Goal: Information Seeking & Learning: Learn about a topic

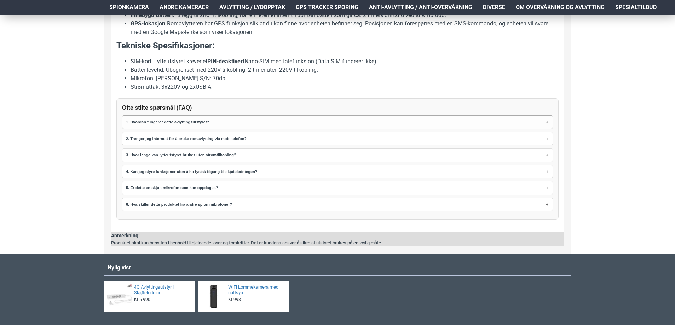
click at [197, 122] on strong "1. Hvordan fungerer dette avlyttingsutstyret?" at bounding box center [167, 122] width 83 height 4
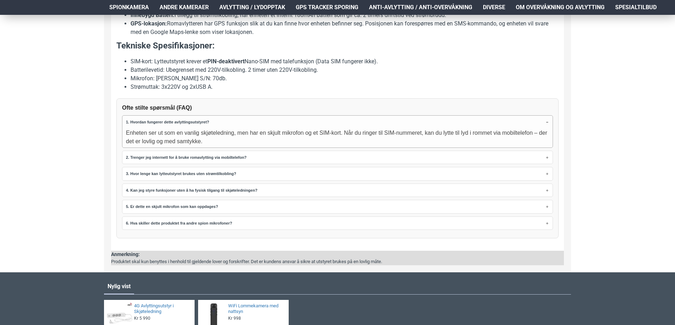
click at [200, 119] on summary "1. Hvordan fungerer dette avlyttingsutstyret?" at bounding box center [337, 122] width 423 height 10
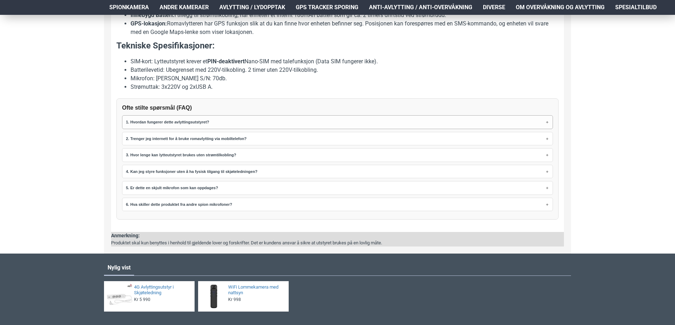
click at [194, 119] on summary "1. Hvordan fungerer dette avlyttingsutstyret?" at bounding box center [337, 122] width 423 height 10
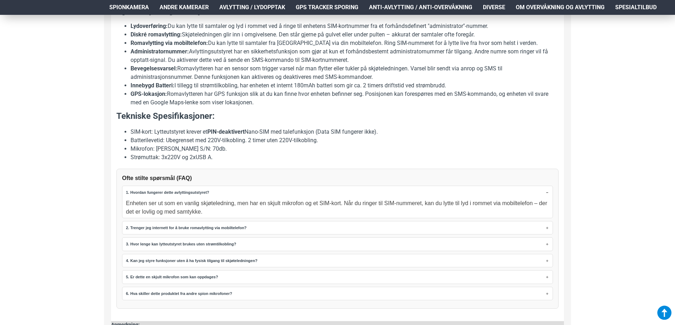
scroll to position [460, 0]
click at [176, 192] on strong "1. Hvordan fungerer dette avlyttingsutstyret?" at bounding box center [167, 193] width 83 height 4
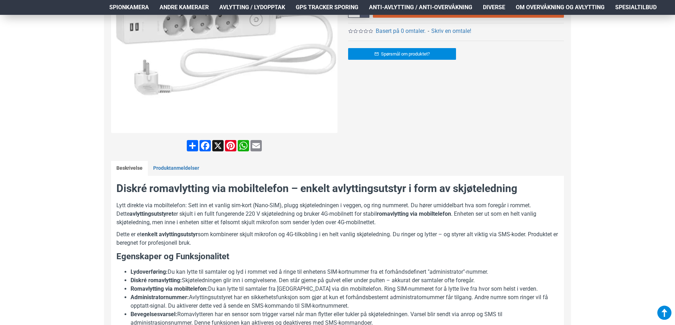
scroll to position [212, 0]
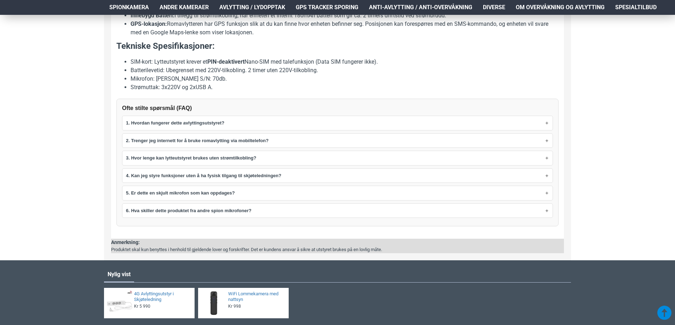
scroll to position [530, 0]
click at [208, 122] on strong "1. Hvordan fungerer dette avlyttingsutstyret?" at bounding box center [175, 122] width 98 height 5
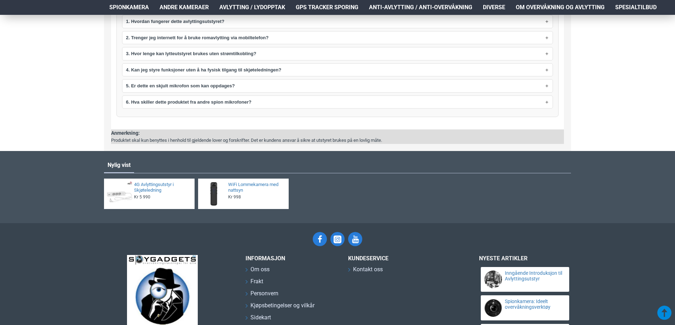
scroll to position [530, 0]
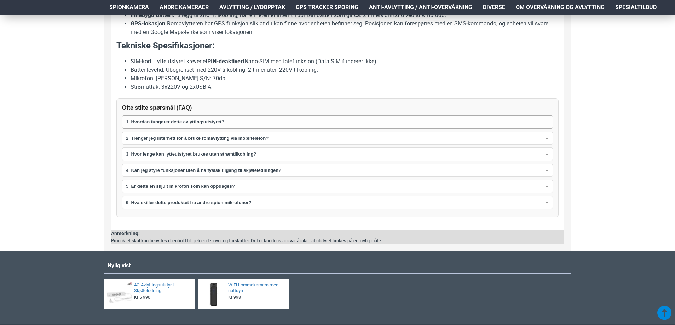
click at [239, 121] on summary "1. Hvordan fungerer dette avlyttingsutstyret?" at bounding box center [337, 122] width 430 height 13
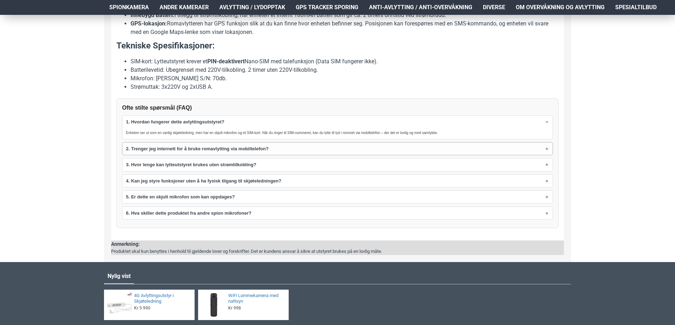
click at [273, 145] on summary "2. Trenger jeg internett for å bruke romavlytting via mobiltelefon?" at bounding box center [337, 148] width 430 height 13
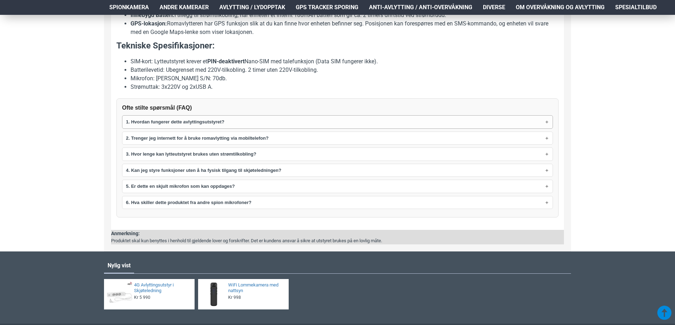
click at [545, 123] on summary "1. Hvordan fungerer dette avlyttingsutstyret?" at bounding box center [337, 122] width 430 height 13
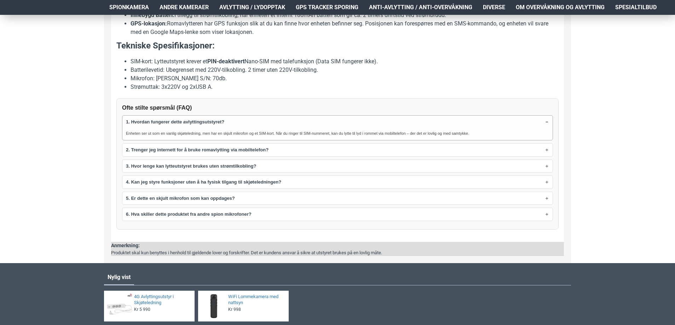
click at [545, 122] on summary "1. Hvordan fungerer dette avlyttingsutstyret?" at bounding box center [337, 122] width 430 height 13
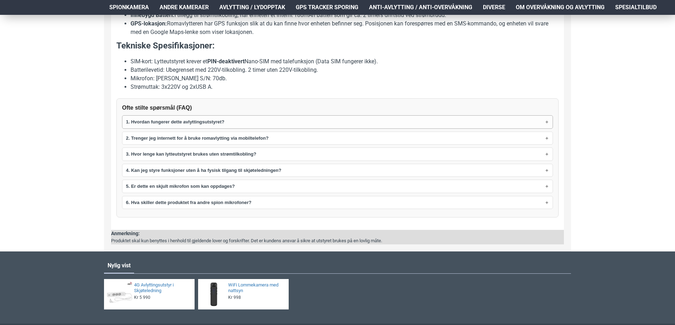
click at [139, 118] on strong "1. Hvordan fungerer dette avlyttingsutstyret?" at bounding box center [175, 121] width 98 height 7
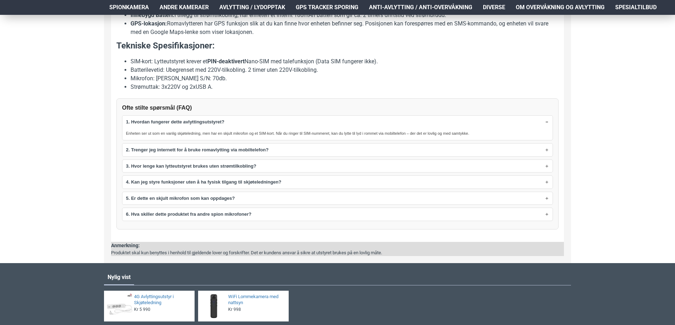
click at [84, 118] on div "Hjem Frakt 940 99 099 Logg Inn Registrere Konto Handlevogn 0 0 produkt(er) - Kr…" at bounding box center [337, 11] width 675 height 1052
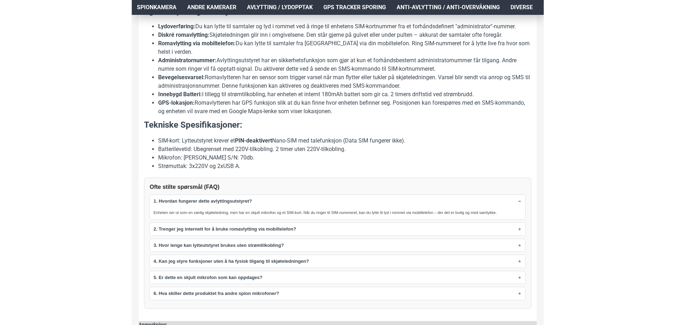
scroll to position [460, 0]
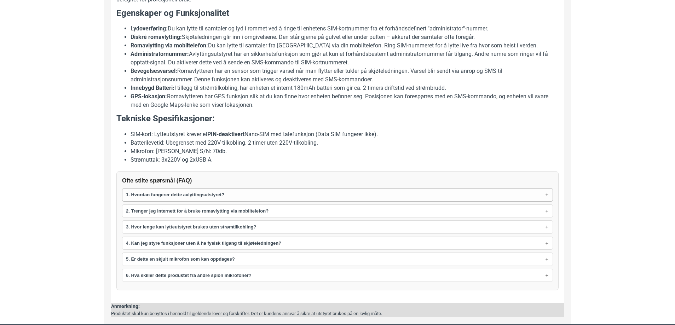
click at [161, 197] on strong "1. Hvordan fungerer dette avlyttingsutstyret?" at bounding box center [175, 194] width 98 height 7
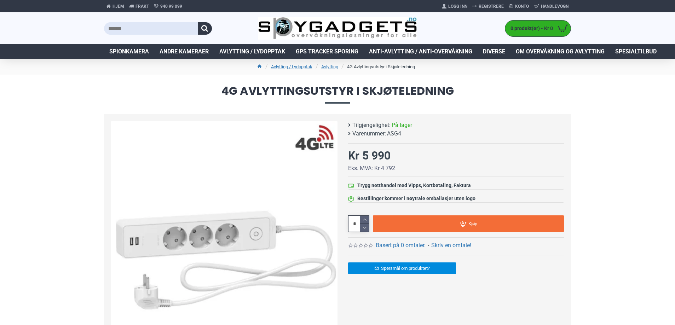
click at [395, 135] on span "ASG4" at bounding box center [394, 133] width 14 height 8
copy span "ASG4"
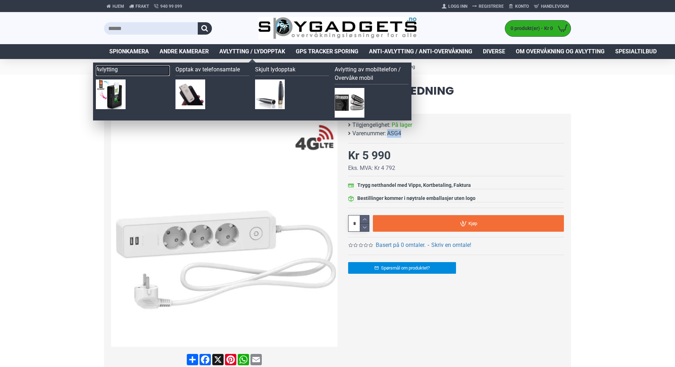
click at [111, 71] on link "Avlytting" at bounding box center [133, 70] width 74 height 11
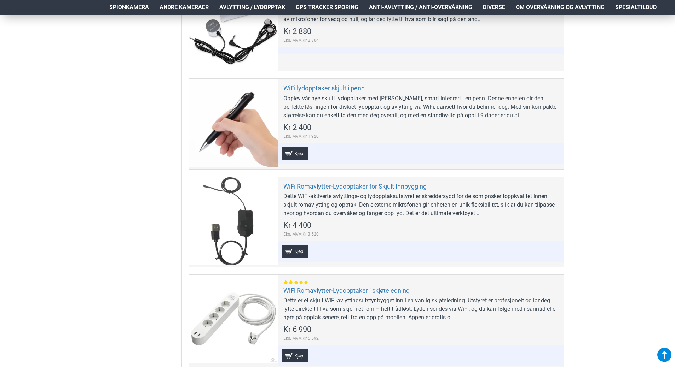
scroll to position [955, 0]
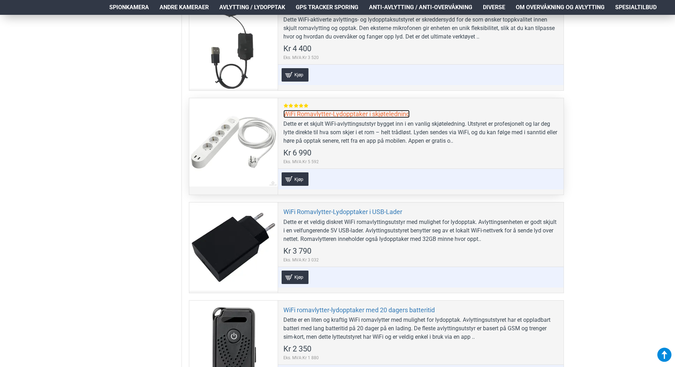
click at [327, 114] on link "WiFi Romavlytter-Lydopptaker i skjøteledning" at bounding box center [346, 114] width 126 height 8
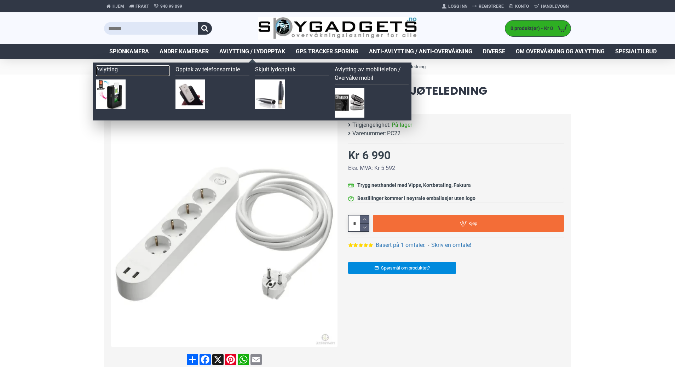
click at [115, 72] on link "Avlytting" at bounding box center [133, 70] width 74 height 11
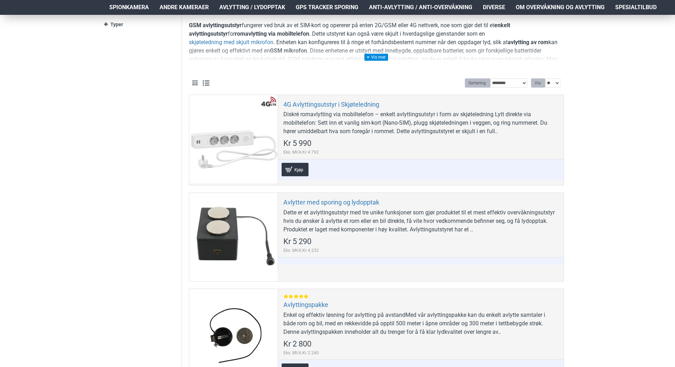
scroll to position [106, 0]
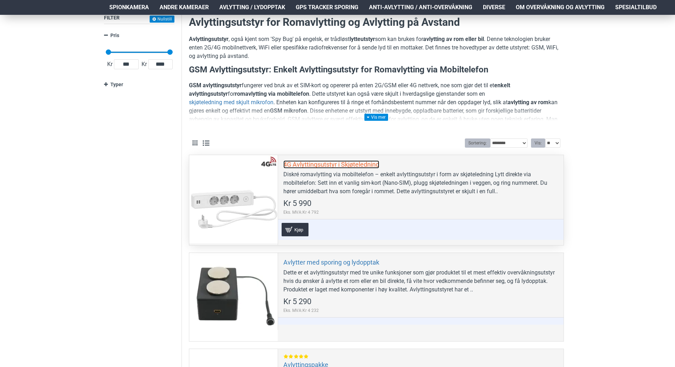
click at [300, 163] on link "4G Avlyttingsutstyr i Skjøteledning" at bounding box center [331, 165] width 96 height 8
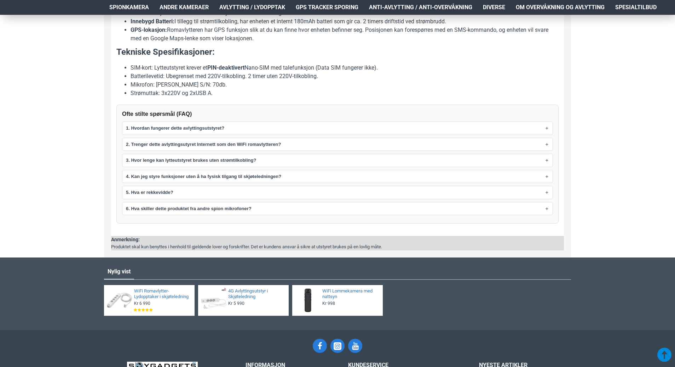
scroll to position [530, 0]
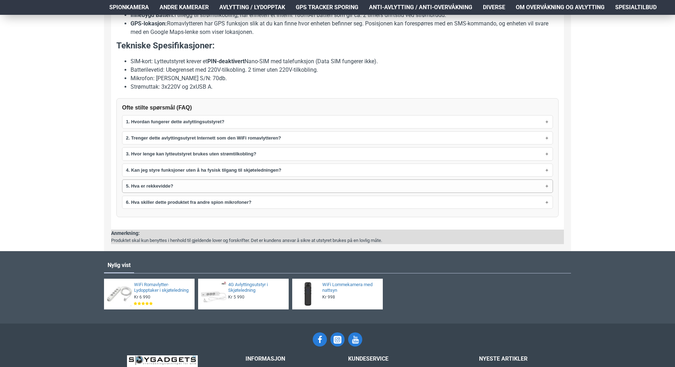
click at [179, 185] on summary "5. Hva er rekkevidde?" at bounding box center [337, 186] width 430 height 13
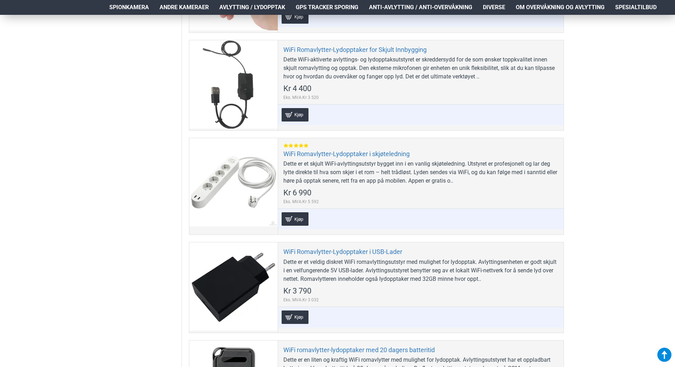
scroll to position [884, 0]
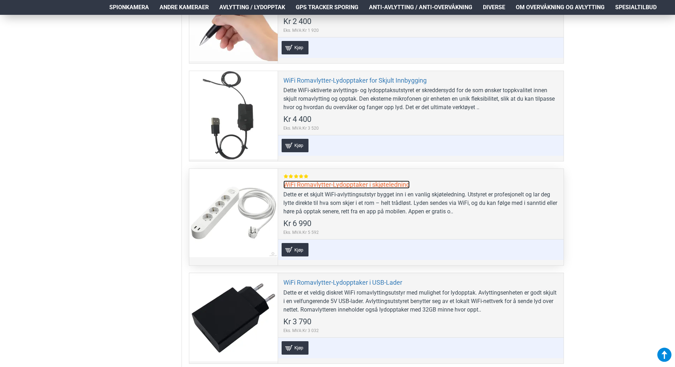
click at [309, 187] on link "WiFi Romavlytter-Lydopptaker i skjøteledning" at bounding box center [346, 185] width 126 height 8
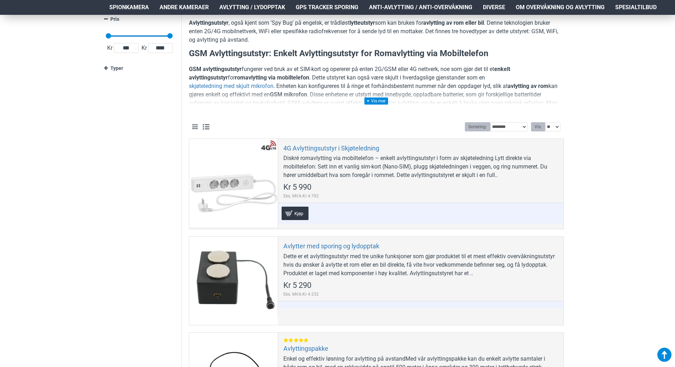
scroll to position [106, 0]
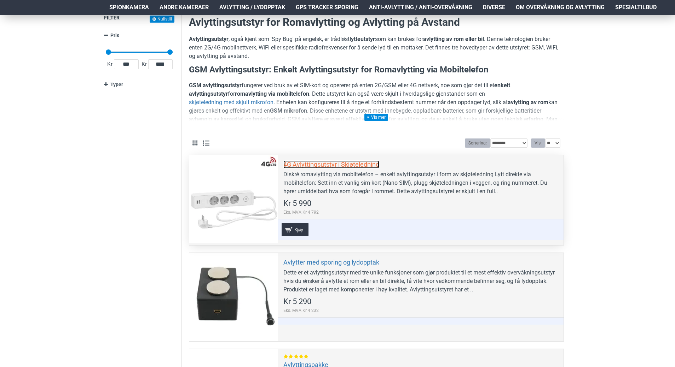
click at [310, 167] on link "4G Avlyttingsutstyr i Skjøteledning" at bounding box center [331, 165] width 96 height 8
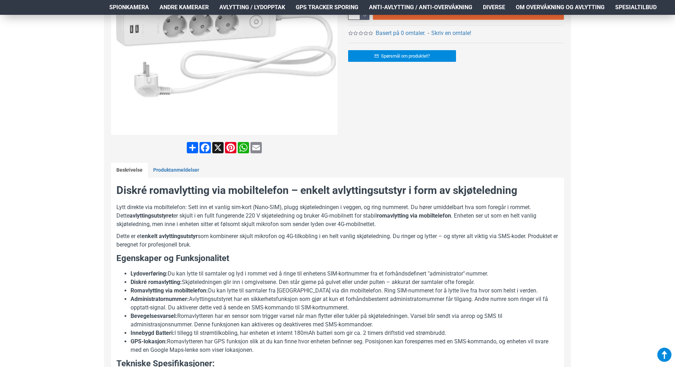
scroll to position [424, 0]
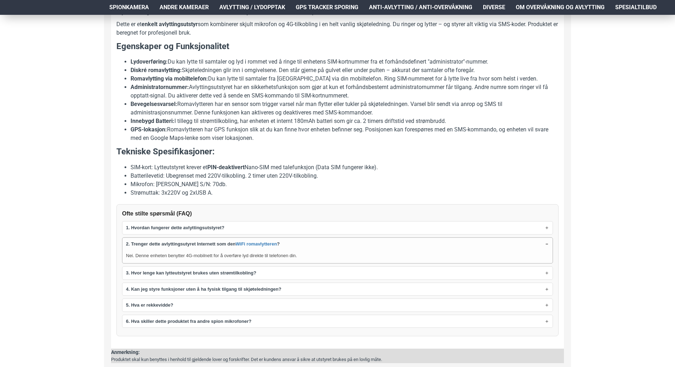
click at [546, 244] on summary "2. Trenger dette avlyttingsutyret Internett som den WiFi romavlytteren ?" at bounding box center [337, 244] width 430 height 13
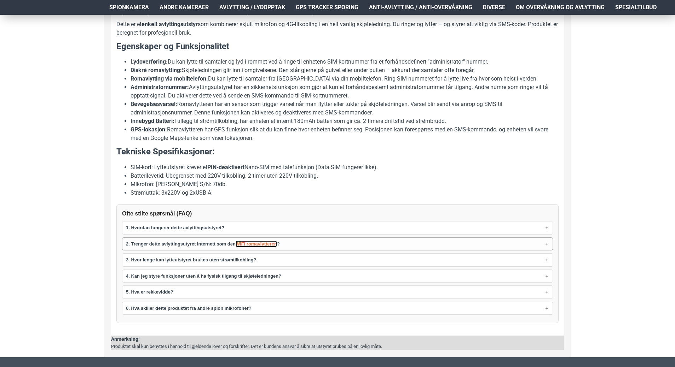
click at [269, 246] on link "WiFi romavlytteren" at bounding box center [255, 244] width 41 height 7
click at [205, 229] on strong "1. Hvordan fungerer dette avlyttingsutstyret?" at bounding box center [175, 227] width 98 height 7
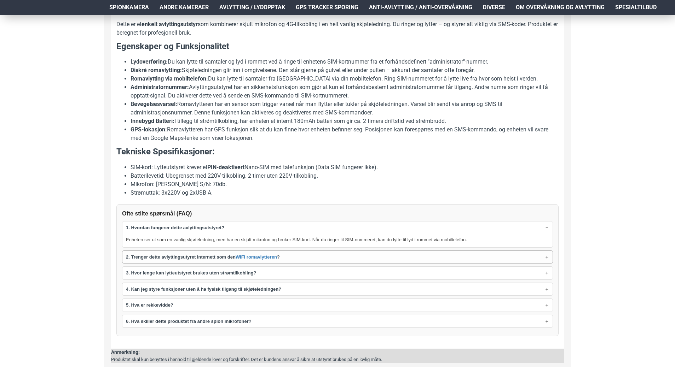
click at [182, 261] on summary "2. Trenger dette avlyttingsutyret Internett som den WiFi romavlytteren ?" at bounding box center [337, 257] width 430 height 13
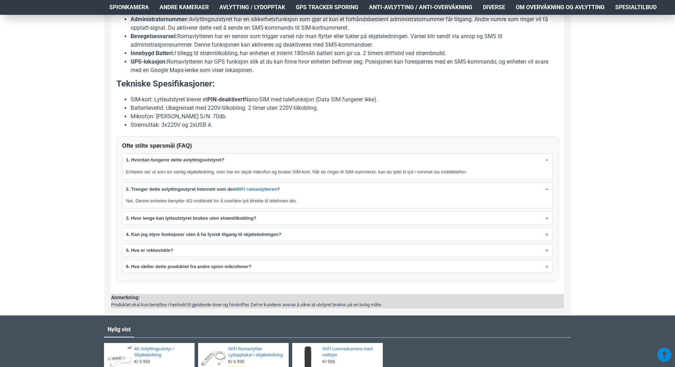
scroll to position [495, 0]
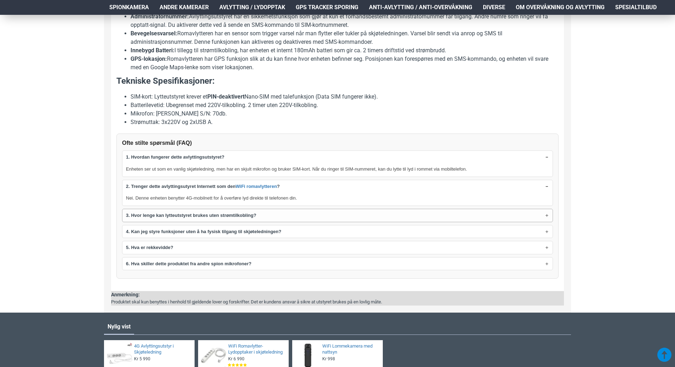
click at [147, 217] on strong "3. Hvor lenge kan lytteutstyret brukes uten strømtilkobling?" at bounding box center [191, 215] width 130 height 7
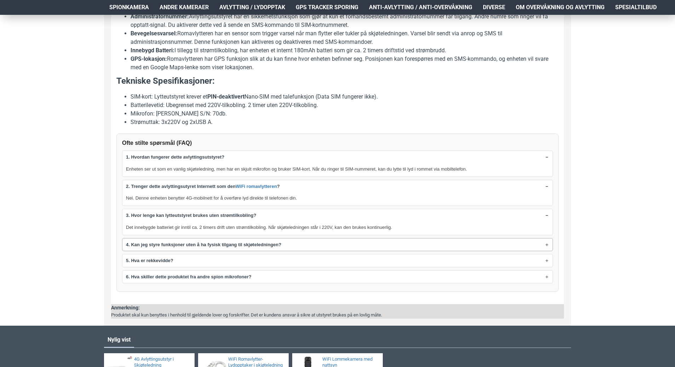
click at [150, 247] on strong "4. Kan jeg styre funksjoner uten å ha fysisk tilgang til skjøteledningen?" at bounding box center [203, 244] width 155 height 7
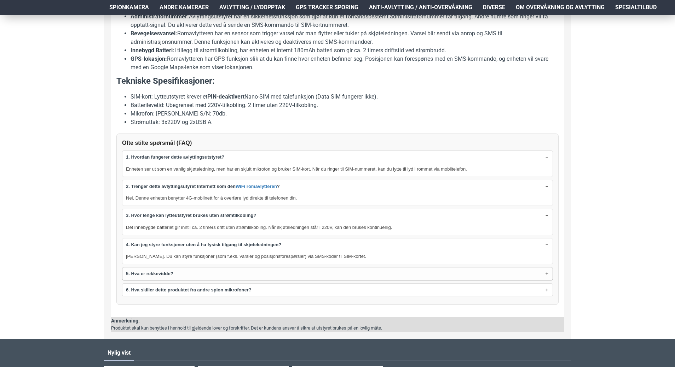
click at [138, 273] on strong "5. Hva er rekkevidde?" at bounding box center [149, 273] width 47 height 7
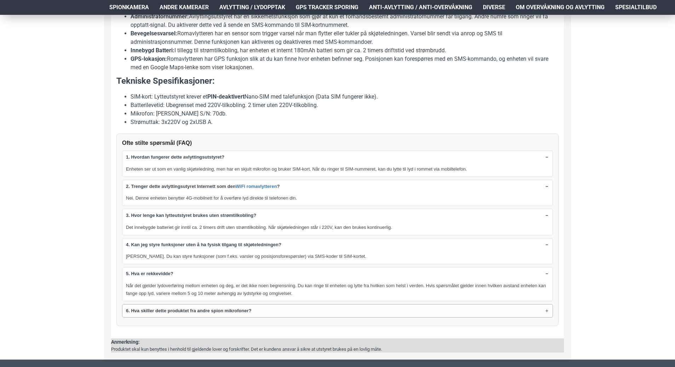
click at [164, 312] on strong "6. Hva skiller dette produktet fra andre spion mikrofoner?" at bounding box center [189, 311] width 126 height 7
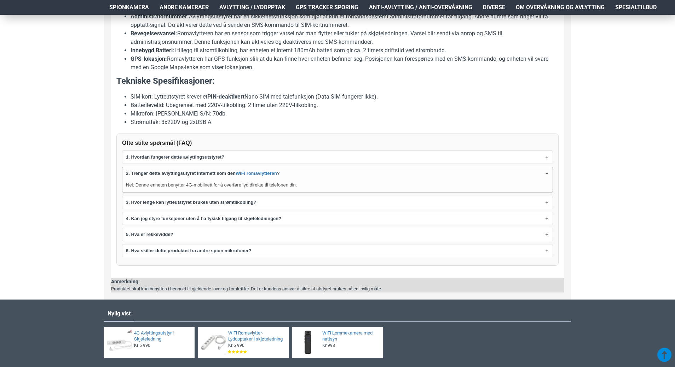
click at [544, 173] on summary "2. Trenger dette avlyttingsutyret Internett som den WiFi romavlytteren ?" at bounding box center [337, 173] width 430 height 13
click at [548, 173] on summary "2. Trenger dette avlyttingsutyret Internett som den WiFi romavlytteren ?" at bounding box center [337, 173] width 430 height 13
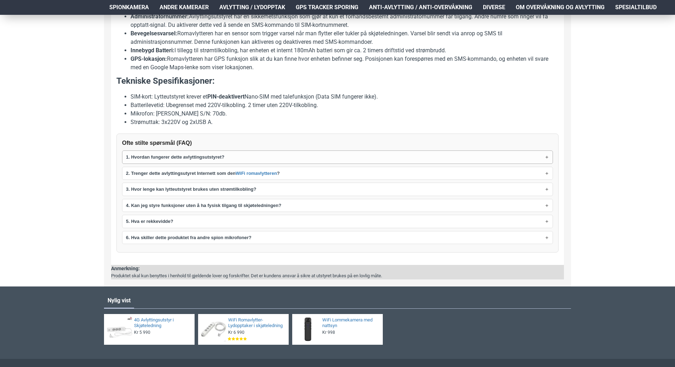
click at [548, 159] on summary "1. Hvordan fungerer dette avlyttingsutstyret?" at bounding box center [337, 157] width 430 height 13
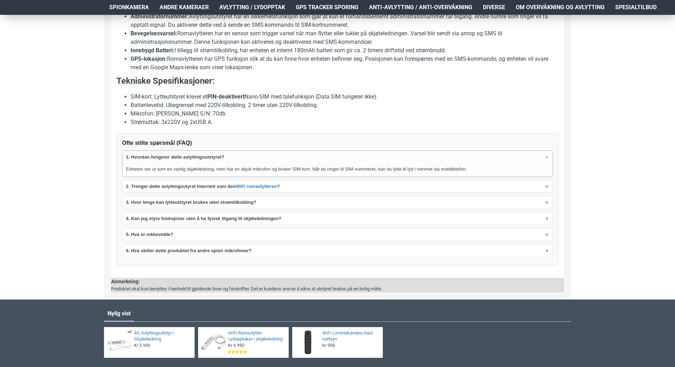
click at [547, 158] on summary "1. Hvordan fungerer dette avlyttingsutstyret?" at bounding box center [337, 157] width 430 height 13
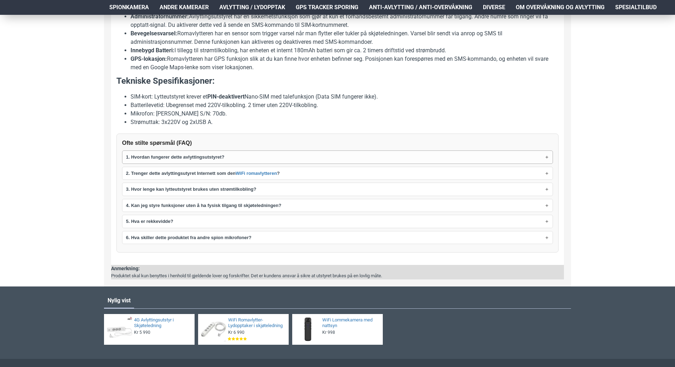
click at [546, 157] on summary "1. Hvordan fungerer dette avlyttingsutstyret?" at bounding box center [337, 157] width 430 height 13
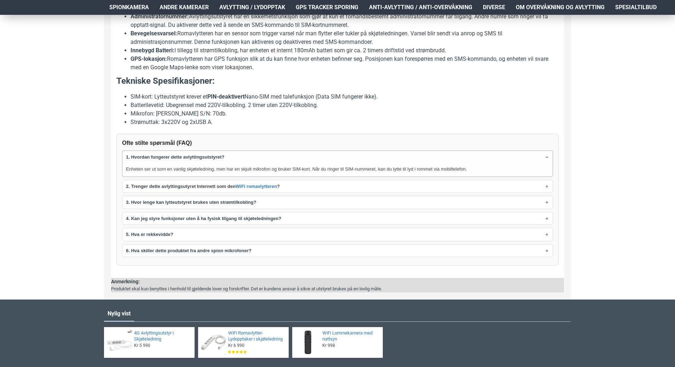
click at [546, 157] on summary "1. Hvordan fungerer dette avlyttingsutstyret?" at bounding box center [337, 157] width 430 height 13
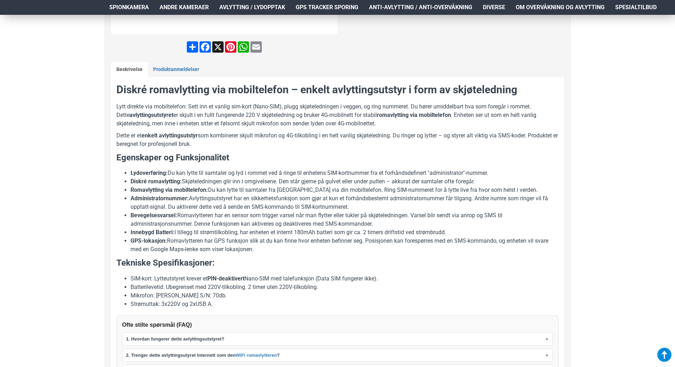
scroll to position [283, 0]
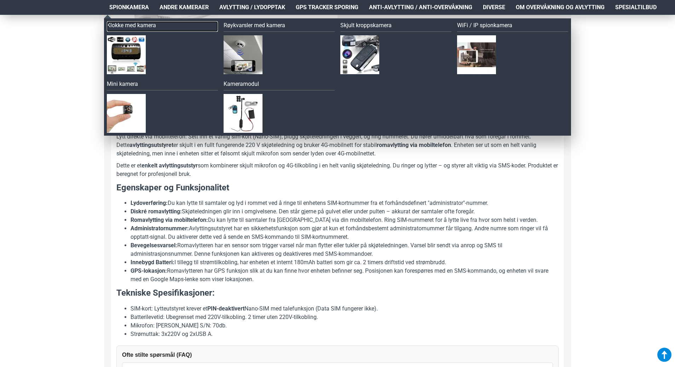
click at [122, 25] on link "Klokke med kamera" at bounding box center [162, 26] width 111 height 11
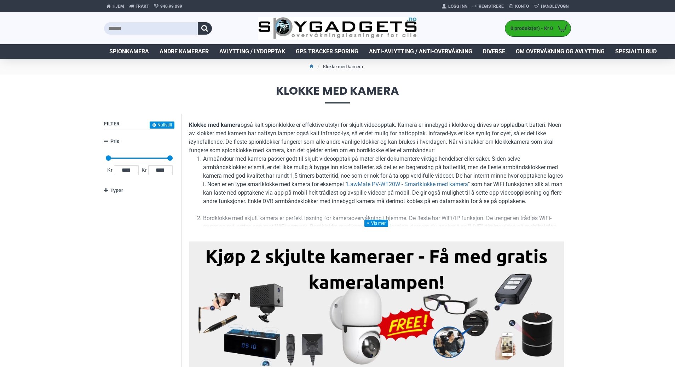
scroll to position [177, 0]
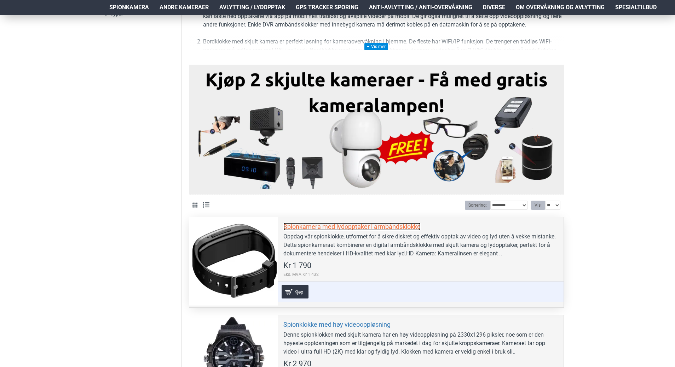
click at [325, 225] on link "Spionkamera med lydopptaker i armbåndsklokke" at bounding box center [351, 227] width 137 height 8
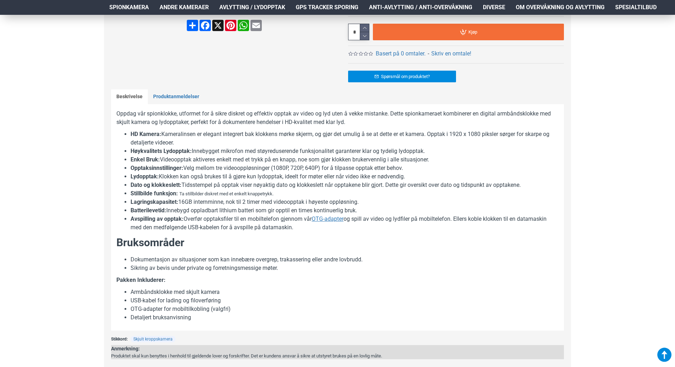
scroll to position [212, 0]
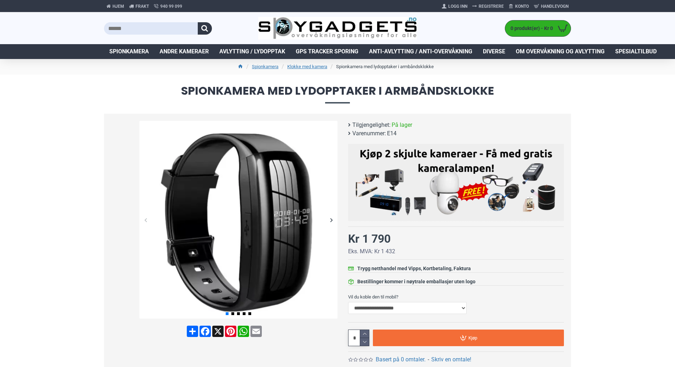
scroll to position [212, 0]
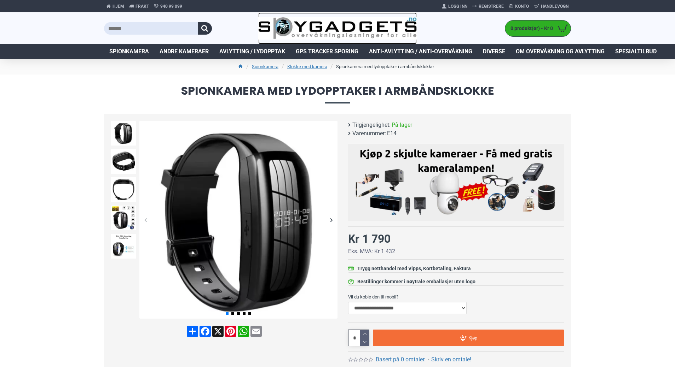
click at [309, 22] on img at bounding box center [337, 28] width 159 height 23
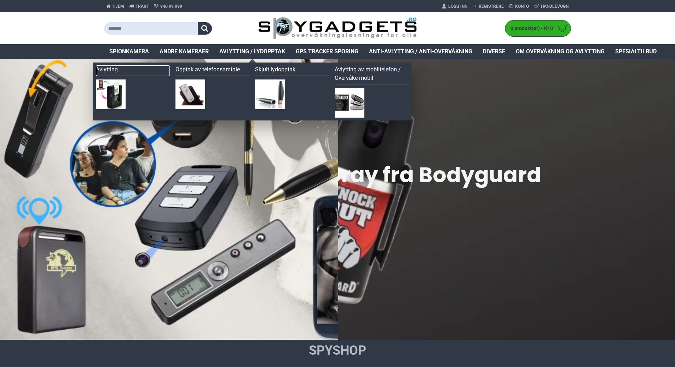
click at [110, 69] on link "Avlytting" at bounding box center [133, 70] width 74 height 11
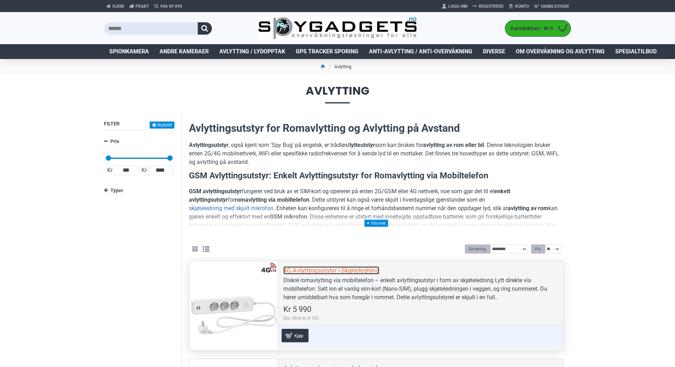
click at [288, 273] on link "4G Avlyttingsutstyr i Skjøteledning" at bounding box center [331, 271] width 96 height 8
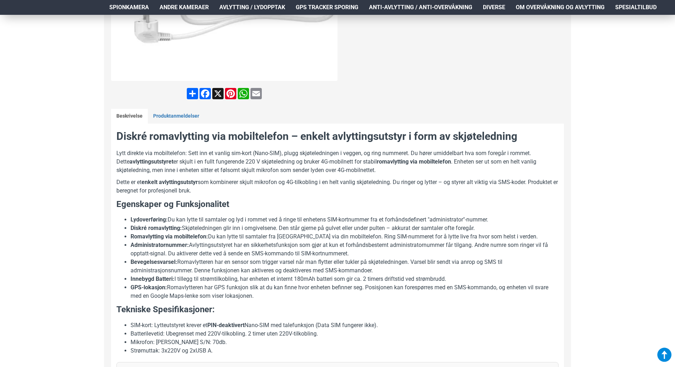
scroll to position [389, 0]
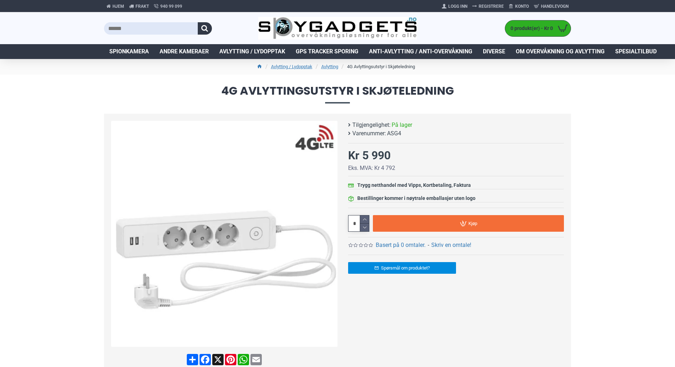
scroll to position [389, 0]
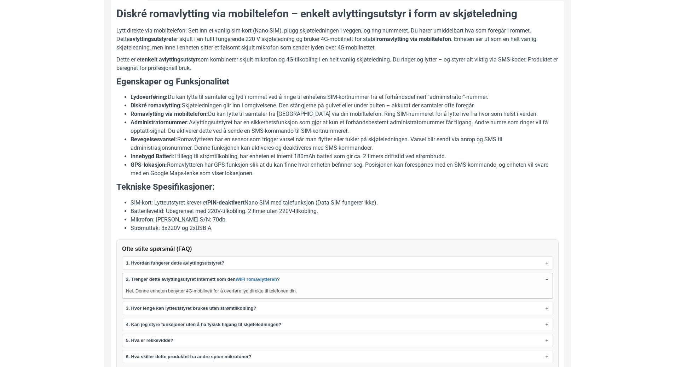
click at [547, 280] on summary "2. Trenger dette avlyttingsutyret Internett som den WiFi romavlytteren ?" at bounding box center [337, 279] width 430 height 13
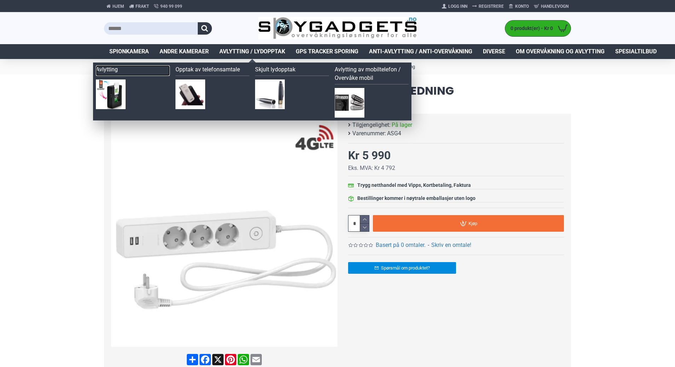
click at [110, 71] on link "Avlytting" at bounding box center [133, 70] width 74 height 11
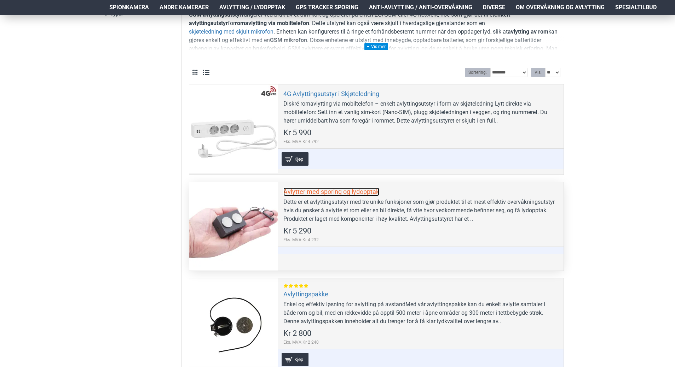
click at [303, 189] on link "Avlytter med sporing og lydopptak" at bounding box center [331, 192] width 96 height 8
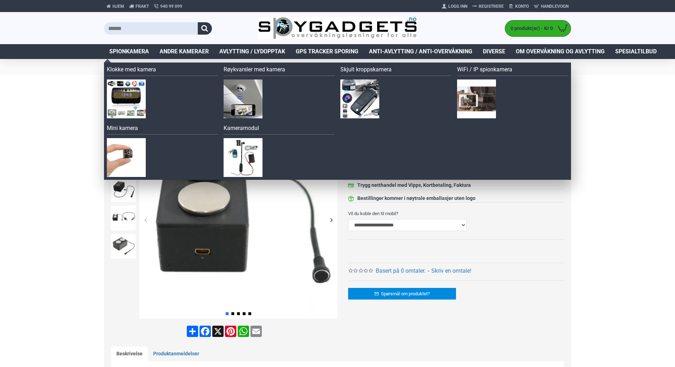
click at [132, 47] on span "Spionkamera" at bounding box center [129, 51] width 40 height 8
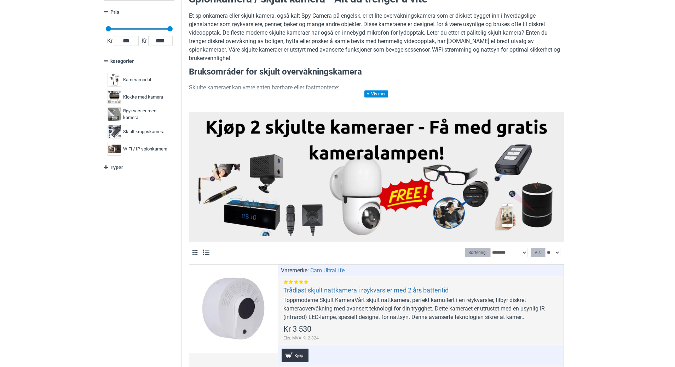
scroll to position [177, 0]
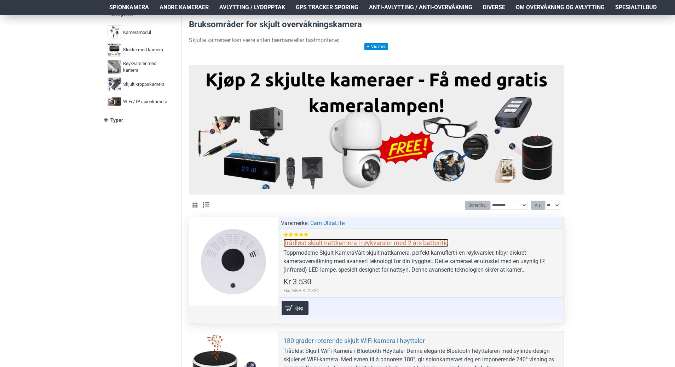
click at [338, 245] on link "Trådløst skjult nattkamera i røykvarsler med 2 års batteritid" at bounding box center [365, 243] width 165 height 8
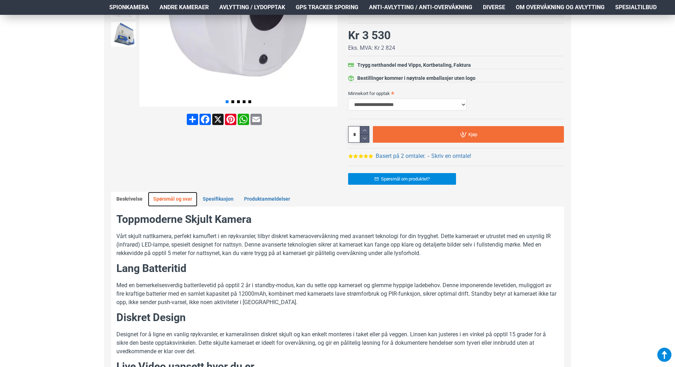
click at [176, 200] on link "Spørsmål og svar" at bounding box center [172, 199] width 49 height 15
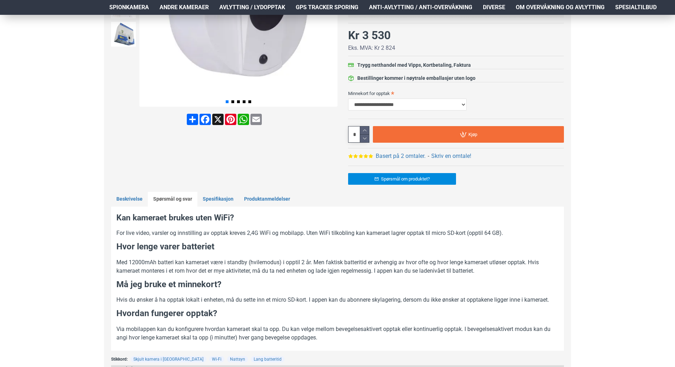
click at [216, 234] on p "For live video, varsler og innstilling av opptak kreves 2,4G WiFi og mobilapp. …" at bounding box center [337, 233] width 442 height 8
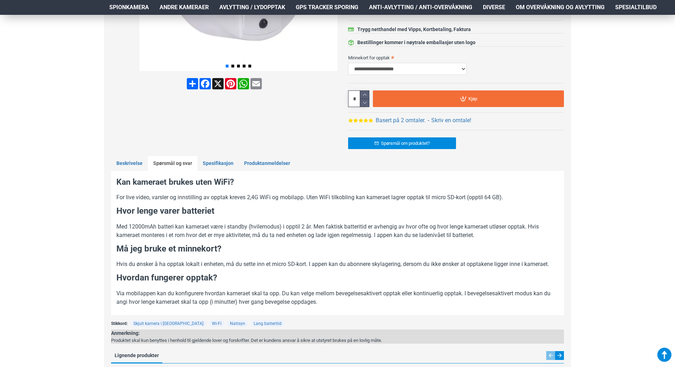
scroll to position [247, 0]
click at [139, 163] on link "Beskrivelse" at bounding box center [129, 164] width 37 height 15
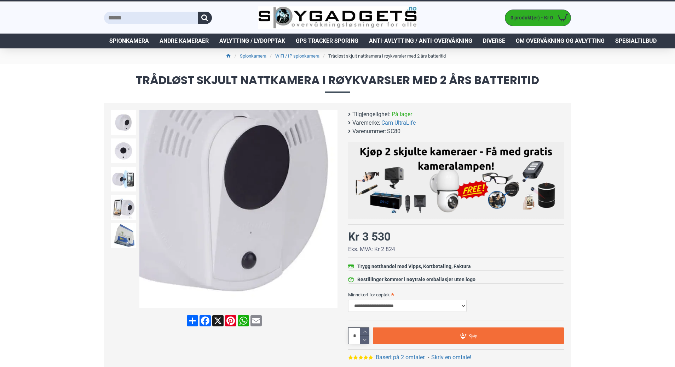
scroll to position [0, 0]
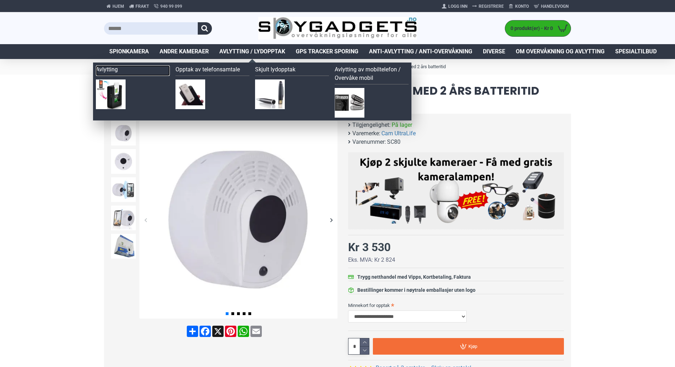
click at [110, 69] on link "Avlytting" at bounding box center [133, 70] width 74 height 11
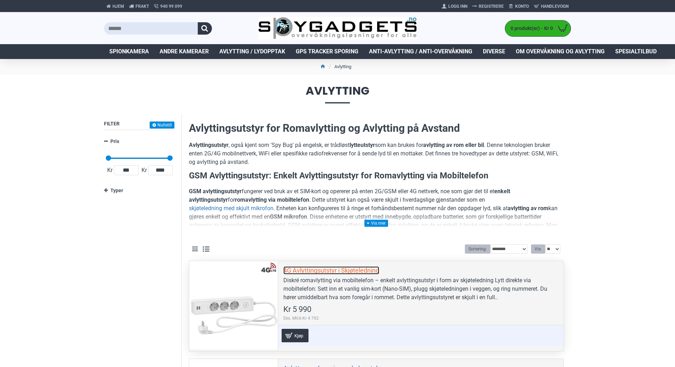
click at [347, 269] on link "4G Avlyttingsutstyr i Skjøteledning" at bounding box center [331, 271] width 96 height 8
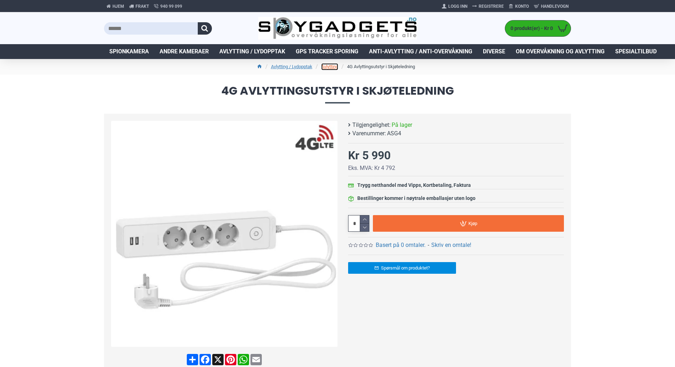
click at [325, 68] on link "Avlytting" at bounding box center [329, 66] width 17 height 7
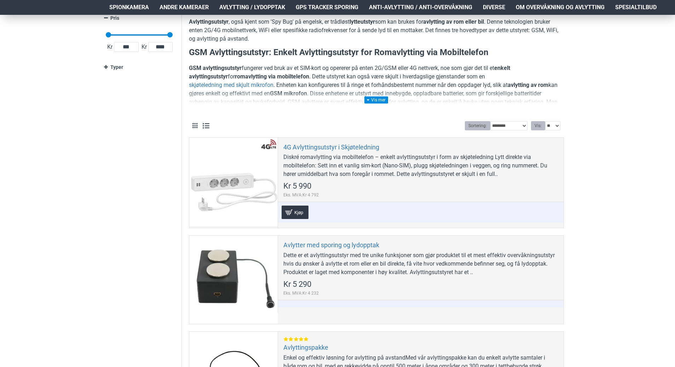
scroll to position [141, 0]
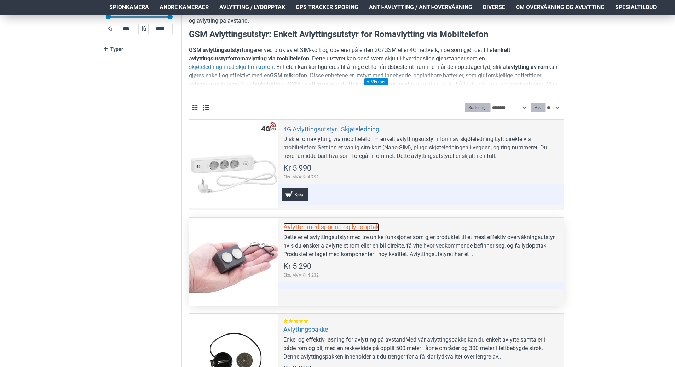
click at [334, 229] on link "Avlytter med sporing og lydopptak" at bounding box center [331, 227] width 96 height 8
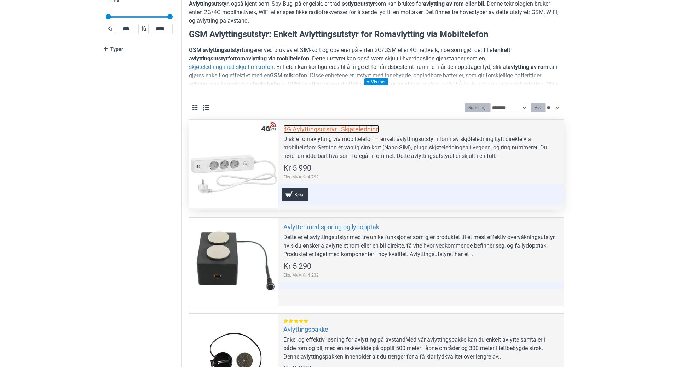
click at [309, 129] on link "4G Avlyttingsutstyr i Skjøteledning" at bounding box center [331, 129] width 96 height 8
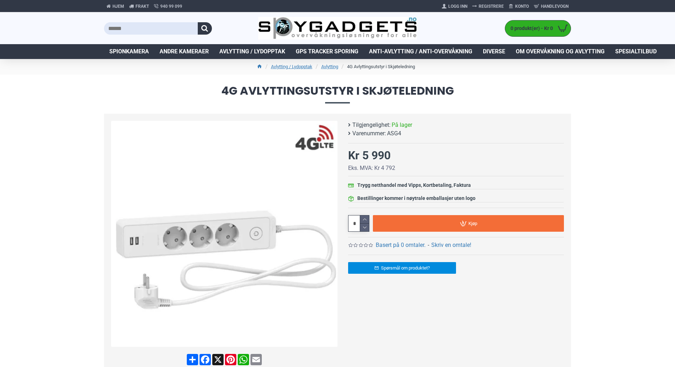
click at [393, 130] on span "ASG4" at bounding box center [394, 133] width 14 height 8
copy span "ASG4"
click at [323, 65] on link "Avlytting" at bounding box center [329, 66] width 17 height 7
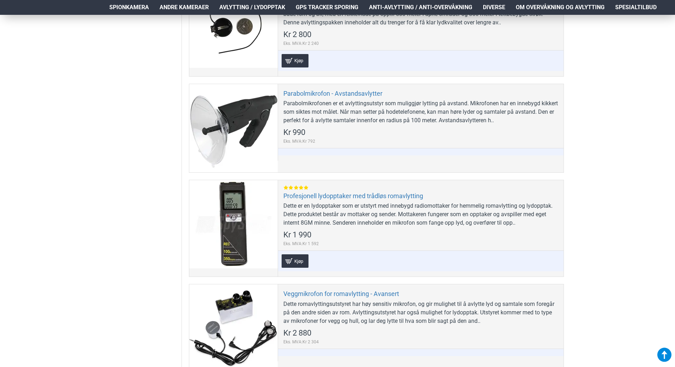
scroll to position [495, 0]
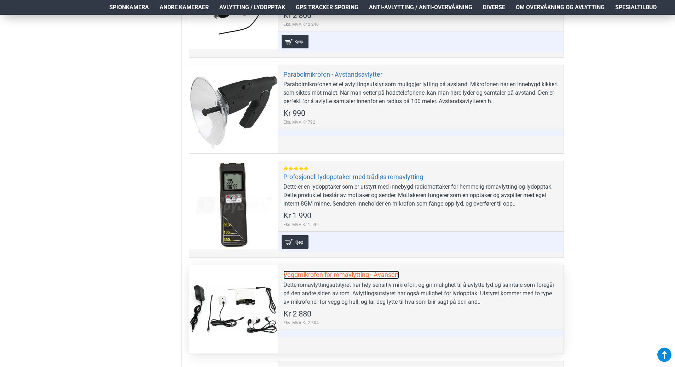
click at [313, 273] on link "Veggmikrofon for romavlytting - Avansert" at bounding box center [341, 275] width 116 height 8
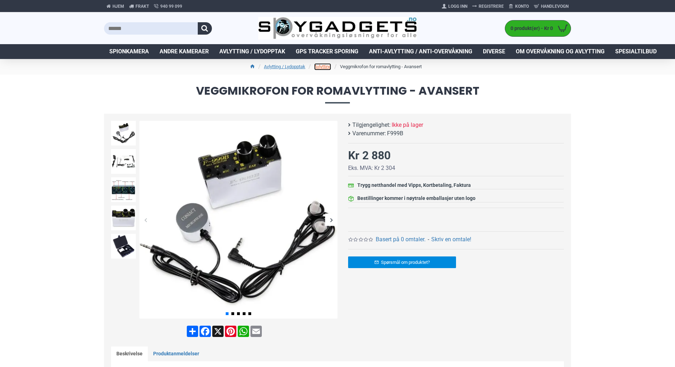
click at [325, 67] on link "Avlytting" at bounding box center [322, 66] width 17 height 7
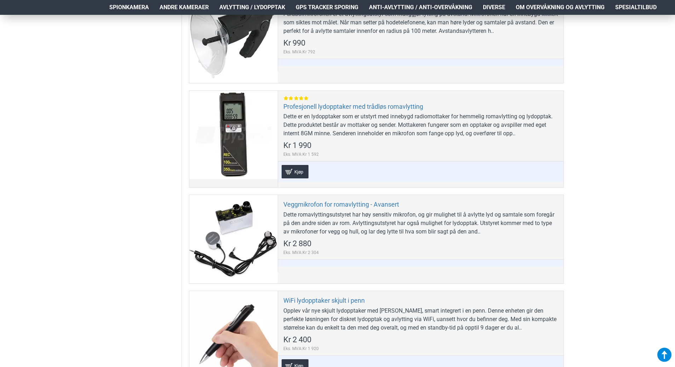
scroll to position [566, 0]
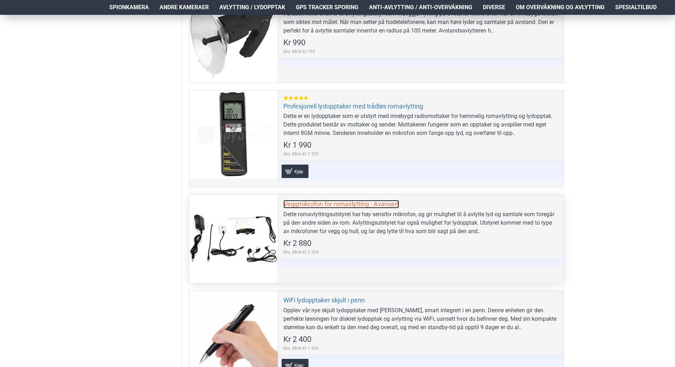
click at [297, 204] on link "Veggmikrofon for romavlytting - Avansert" at bounding box center [341, 204] width 116 height 8
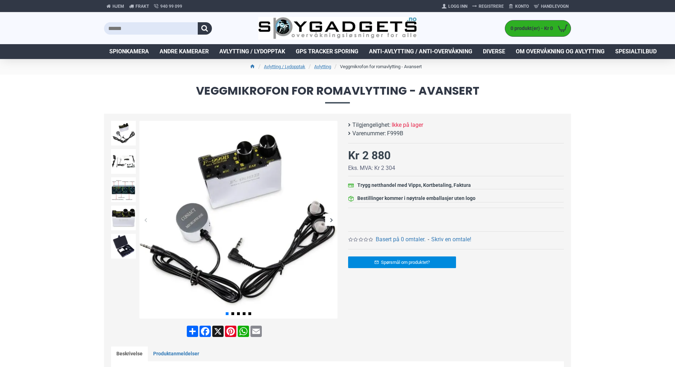
click at [391, 131] on span "F999B" at bounding box center [395, 133] width 16 height 8
copy span "F999B"
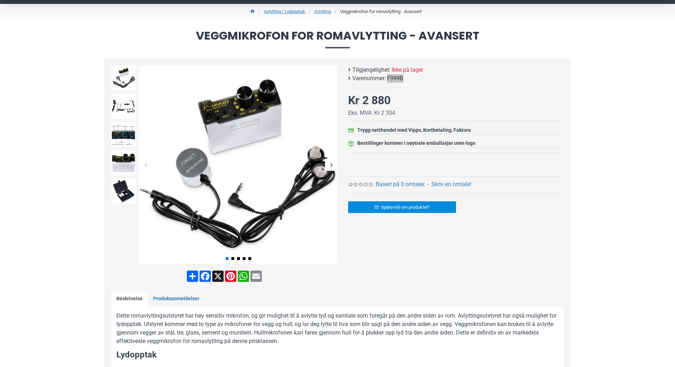
scroll to position [177, 0]
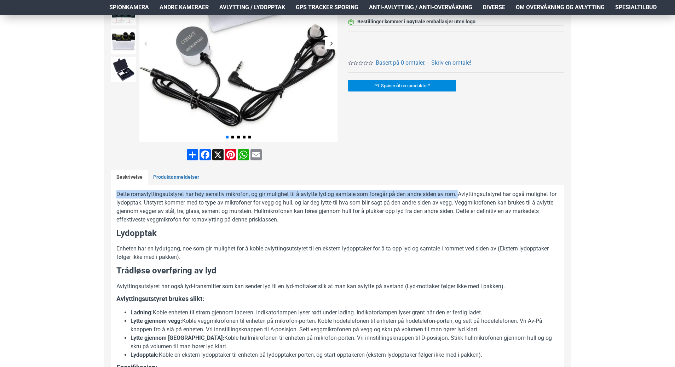
drag, startPoint x: 117, startPoint y: 193, endPoint x: 458, endPoint y: 195, distance: 340.8
click at [458, 195] on p "Dette romavlyttingsutstyret har høy sensitiv mikrofon, og gir mulighet til å av…" at bounding box center [337, 207] width 442 height 34
copy p "Dette romavlyttingsutstyret har høy sensitiv mikrofon, og gir mulighet til å av…"
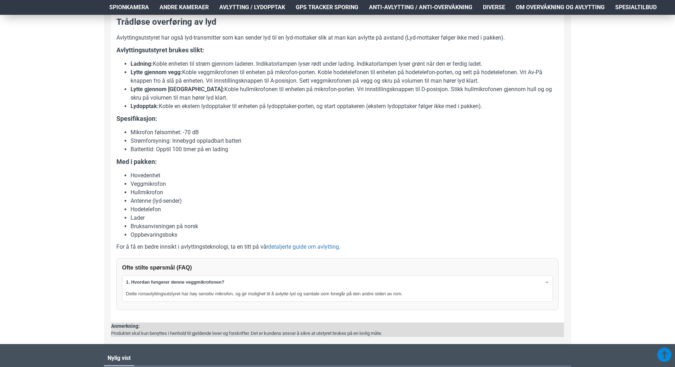
scroll to position [495, 0]
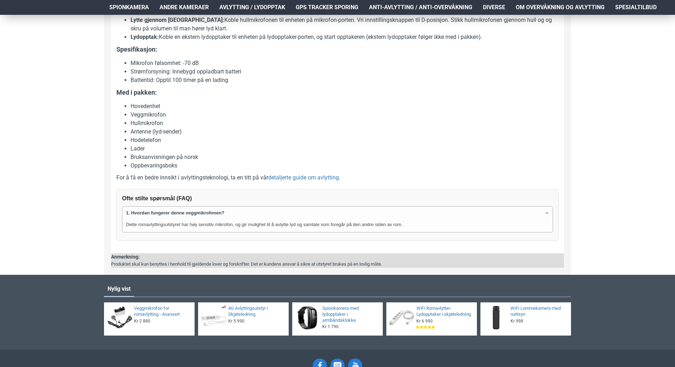
click at [543, 214] on summary "1. Hvordan fungerer denne veggmikrofonen?" at bounding box center [337, 213] width 430 height 13
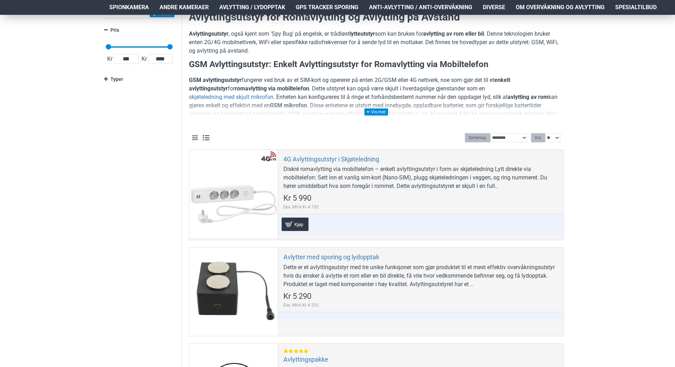
scroll to position [106, 0]
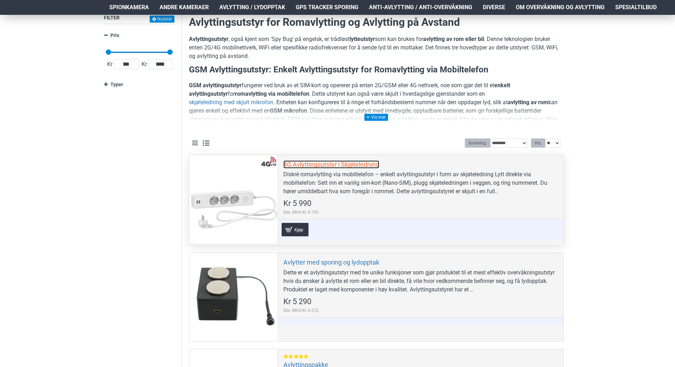
click at [355, 164] on link "4G Avlyttingsutstyr i Skjøteledning" at bounding box center [331, 165] width 96 height 8
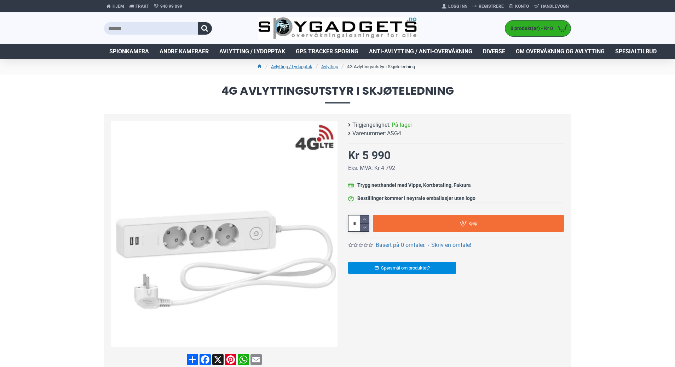
click at [397, 134] on span "ASG4" at bounding box center [394, 133] width 14 height 8
copy span "ASG4"
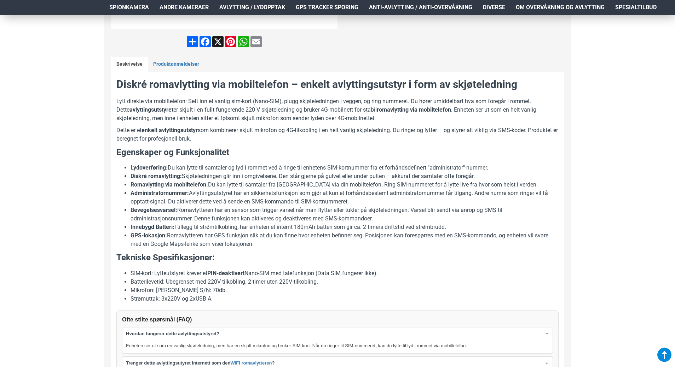
scroll to position [460, 0]
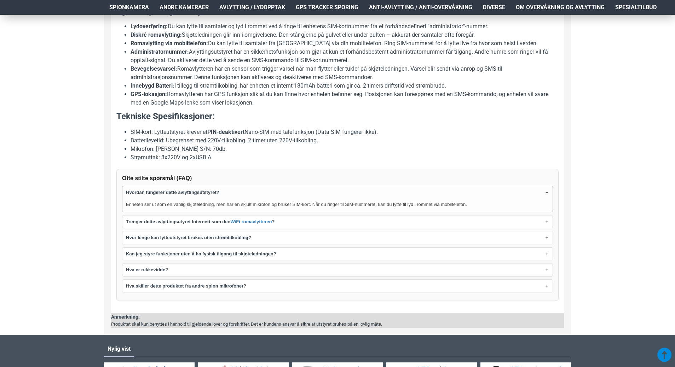
click at [546, 192] on summary "Hvordan fungerer dette avlyttingsutstyret?" at bounding box center [337, 192] width 430 height 13
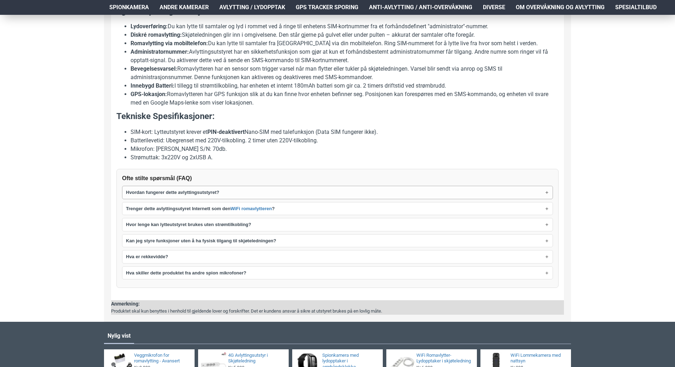
click at [240, 193] on summary "Hvordan fungerer dette avlyttingsutstyret?" at bounding box center [337, 192] width 430 height 13
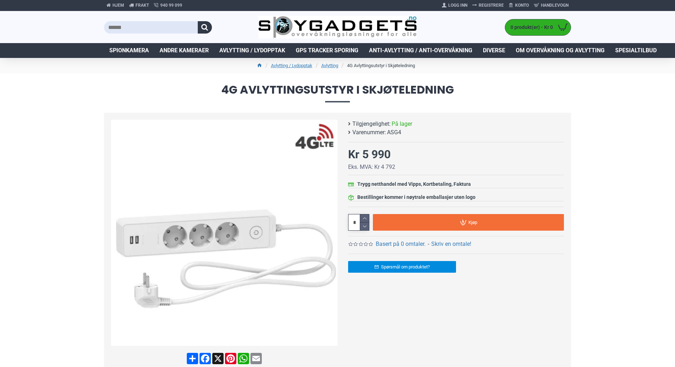
scroll to position [0, 0]
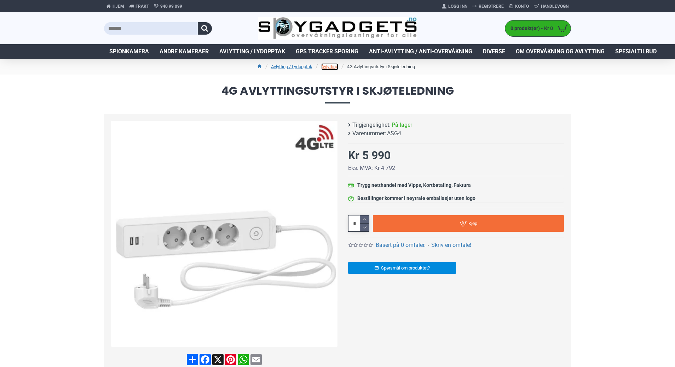
click at [327, 69] on link "Avlytting" at bounding box center [329, 66] width 17 height 7
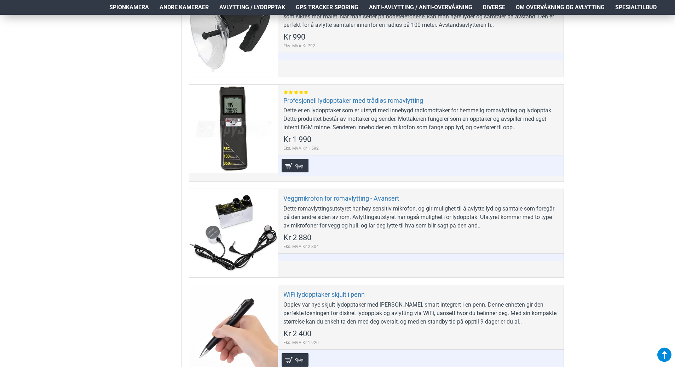
scroll to position [672, 0]
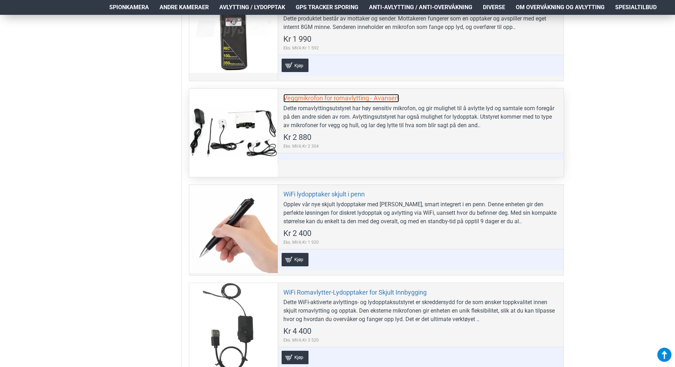
click at [320, 99] on link "Veggmikrofon for romavlytting - Avansert" at bounding box center [341, 98] width 116 height 8
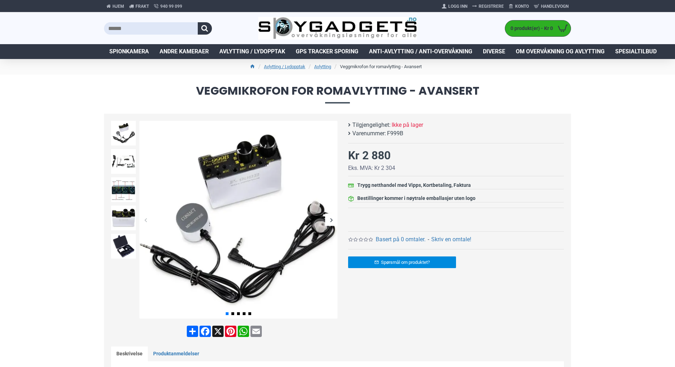
click at [395, 132] on span "F999B" at bounding box center [395, 133] width 16 height 8
copy span "F999B"
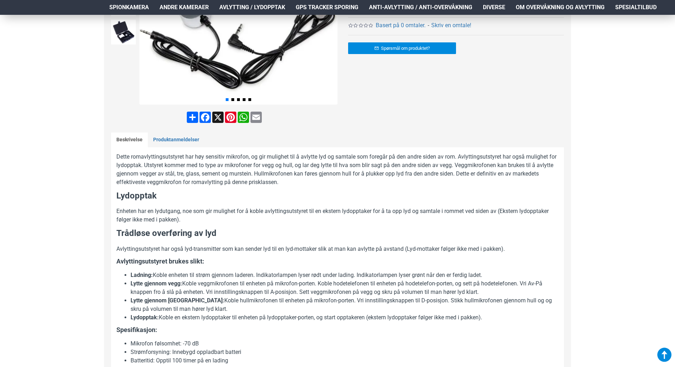
scroll to position [318, 0]
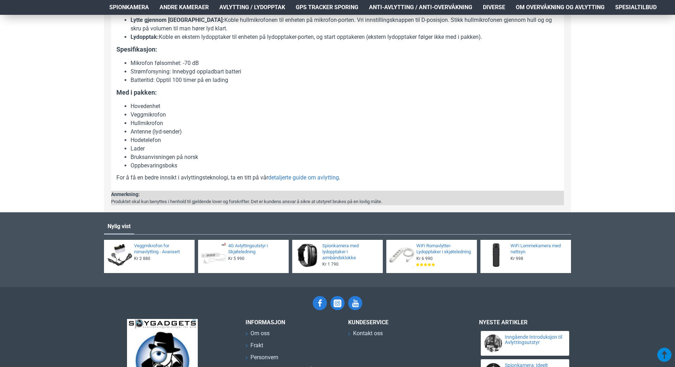
scroll to position [616, 0]
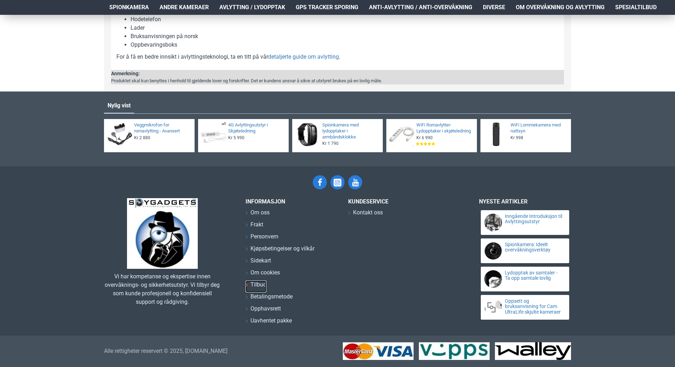
click at [260, 283] on span "Tilbud" at bounding box center [258, 285] width 16 height 8
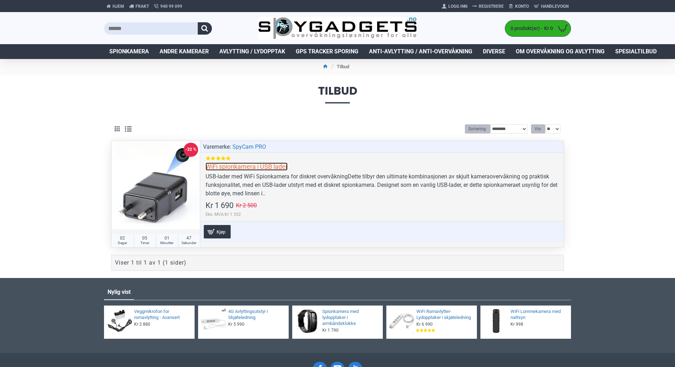
click at [254, 168] on link "WiFi spionkamera i USB lader" at bounding box center [246, 167] width 82 height 8
click at [211, 165] on link "WiFi spionkamera i USB lader" at bounding box center [246, 167] width 82 height 8
click at [274, 168] on link "WiFi spionkamera i USB lader" at bounding box center [246, 167] width 82 height 8
